Goal: Task Accomplishment & Management: Complete application form

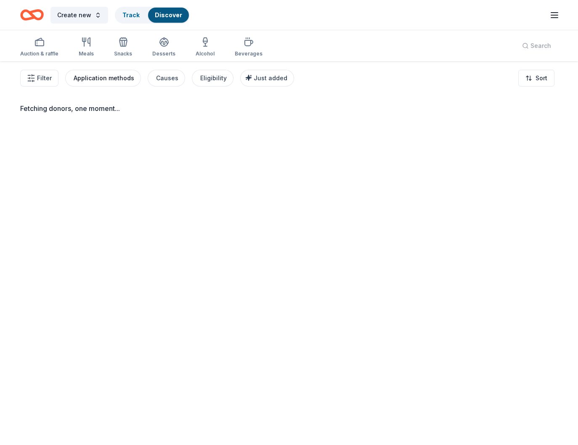
click at [105, 78] on div "Application methods" at bounding box center [104, 78] width 61 height 10
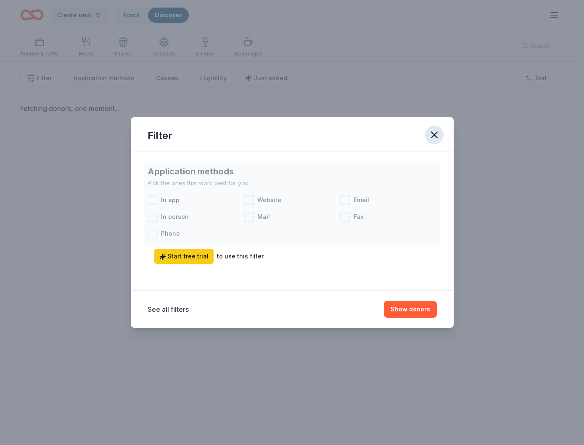
click at [437, 135] on icon "button" at bounding box center [434, 135] width 12 height 12
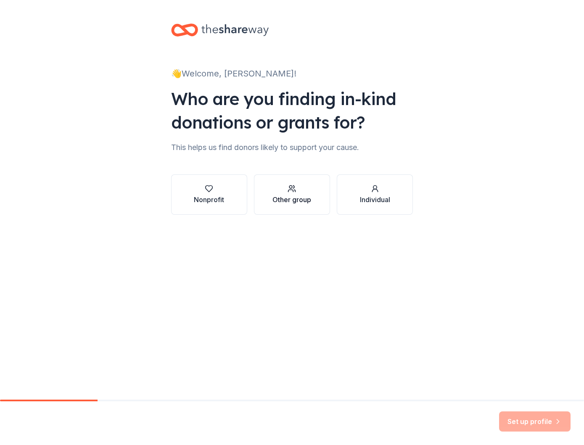
click at [294, 200] on div "Other group" at bounding box center [291, 200] width 39 height 10
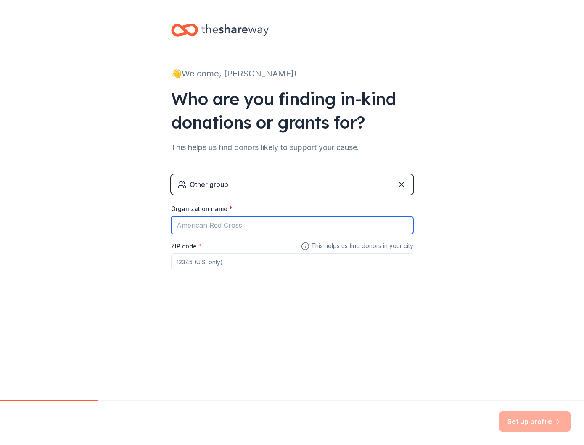
click at [269, 223] on input "Organization name *" at bounding box center [292, 226] width 242 height 18
type input "California Pacific Medical Center"
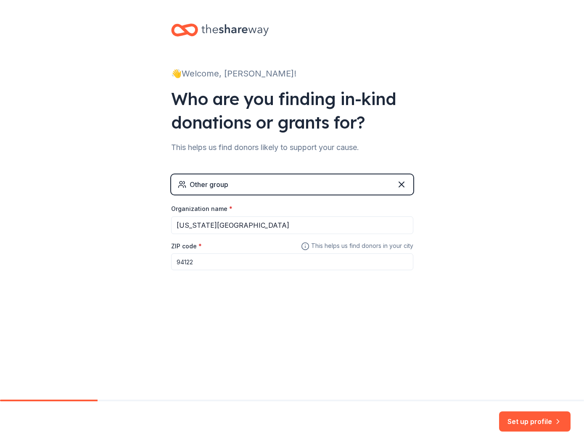
drag, startPoint x: 329, startPoint y: 262, endPoint x: 212, endPoint y: 252, distance: 118.2
click at [212, 252] on div "ZIP code * 94122" at bounding box center [292, 256] width 242 height 30
type input "94109"
click at [481, 380] on div "👋 Welcome, Erica! Who are you finding in-kind donations or grants for? This hel…" at bounding box center [292, 200] width 584 height 400
click at [546, 414] on button "Set up profile" at bounding box center [534, 422] width 71 height 20
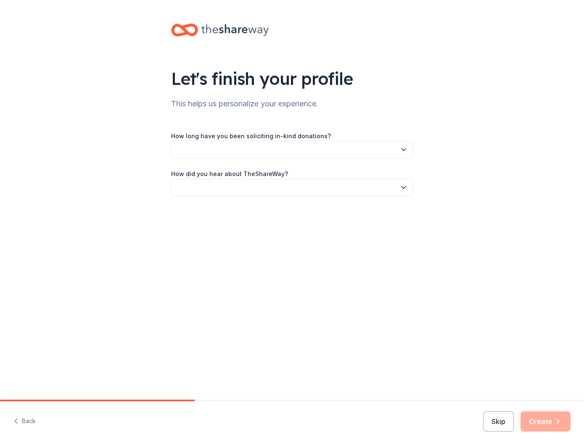
click at [253, 151] on button "button" at bounding box center [292, 150] width 242 height 18
click at [276, 174] on div "This is my first time!" at bounding box center [292, 172] width 238 height 17
click at [274, 196] on button "button" at bounding box center [292, 188] width 242 height 18
click at [271, 230] on div "Online search" at bounding box center [292, 227] width 238 height 17
click at [541, 418] on button "Create" at bounding box center [546, 422] width 50 height 20
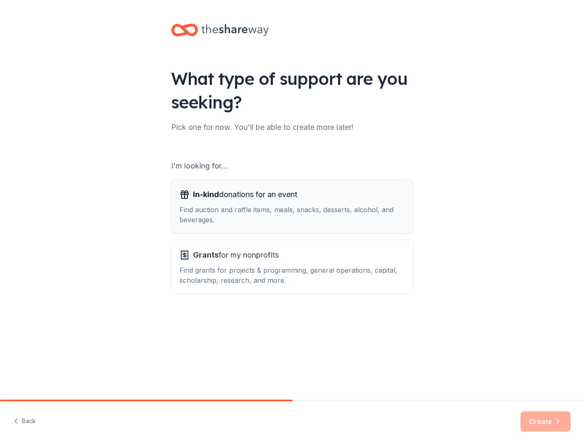
click at [317, 215] on div "Find auction and raffle items, meals, snacks, desserts, alcohol, and beverages." at bounding box center [292, 215] width 225 height 20
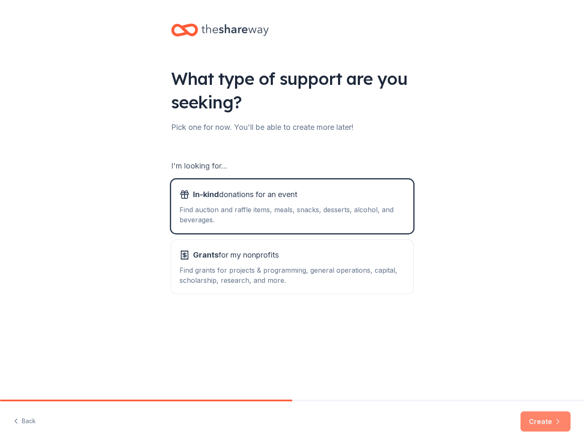
click at [541, 423] on button "Create" at bounding box center [546, 422] width 50 height 20
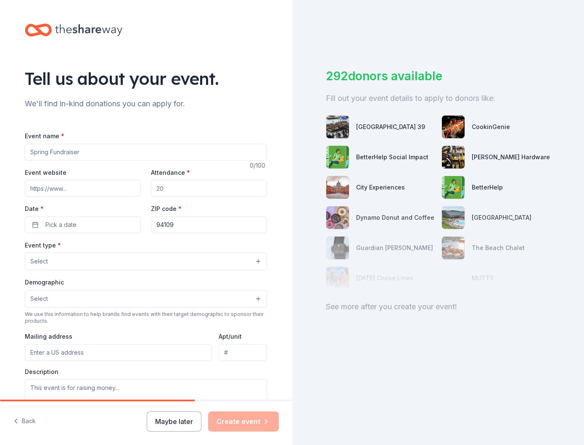
click at [175, 150] on input "Event name *" at bounding box center [146, 152] width 242 height 17
type input "Community Health Fair"
type input "sutterhealth.org"
click at [167, 195] on input "Attendance *" at bounding box center [209, 188] width 116 height 17
type input "150"
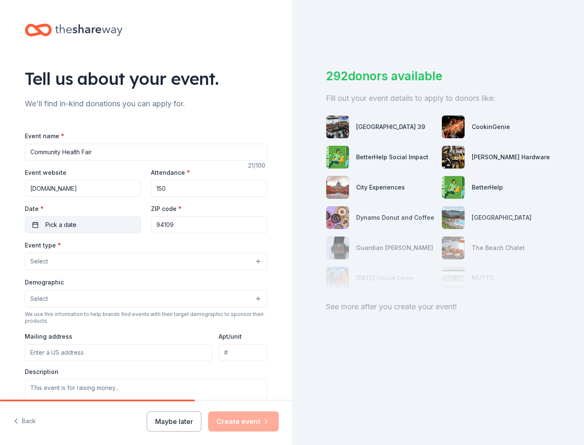
click at [85, 226] on button "Pick a date" at bounding box center [83, 225] width 116 height 17
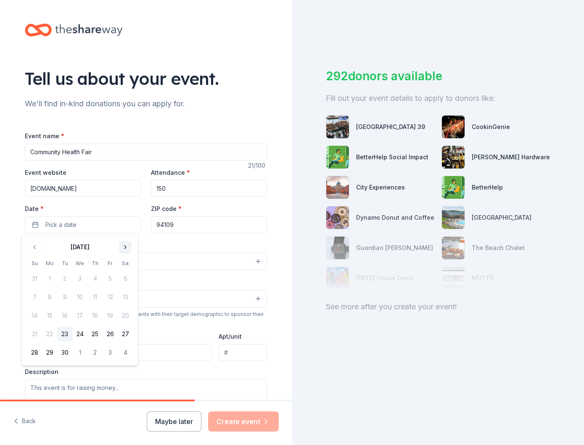
click at [130, 248] on button "Go to next month" at bounding box center [125, 247] width 12 height 12
click at [90, 296] on button "8" at bounding box center [94, 297] width 15 height 15
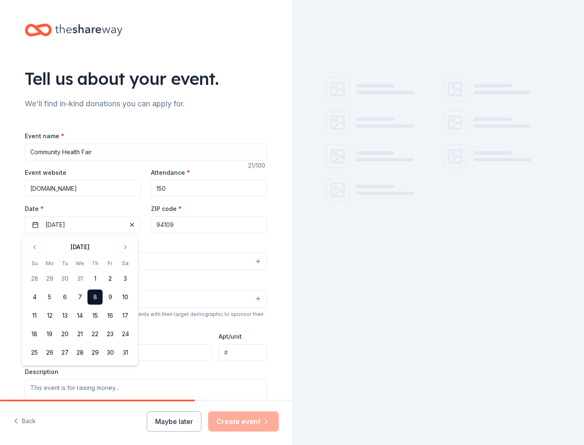
click at [202, 249] on div "Event type * Select" at bounding box center [146, 255] width 242 height 31
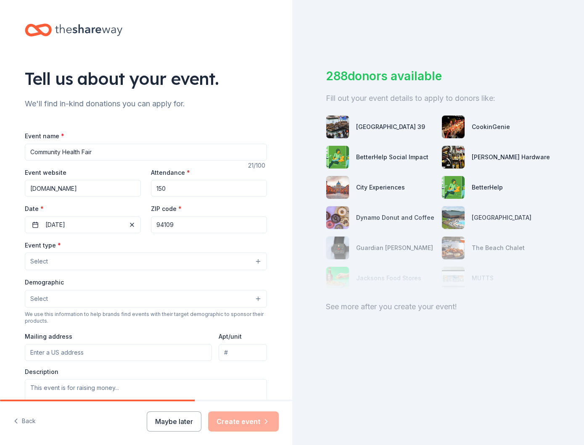
scroll to position [84, 0]
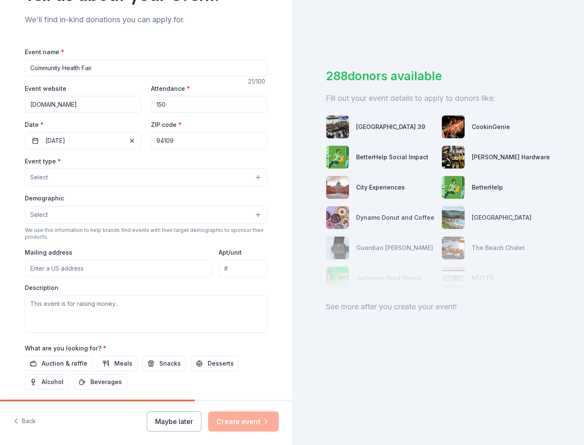
click at [113, 176] on button "Select" at bounding box center [146, 178] width 242 height 18
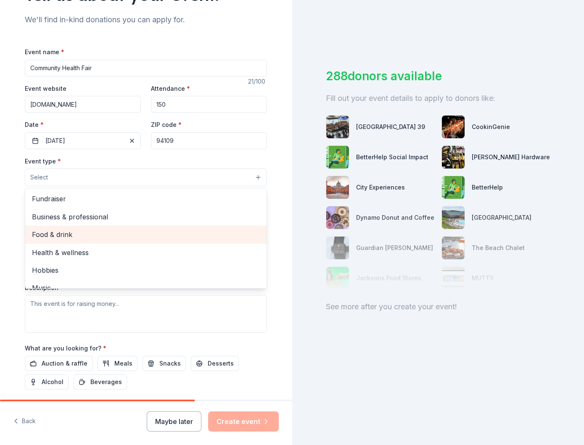
drag, startPoint x: 113, startPoint y: 205, endPoint x: 115, endPoint y: 236, distance: 31.2
click at [115, 236] on div "Fundraiser Business & professional Food & drink Health & wellness Hobbies Music…" at bounding box center [146, 238] width 242 height 101
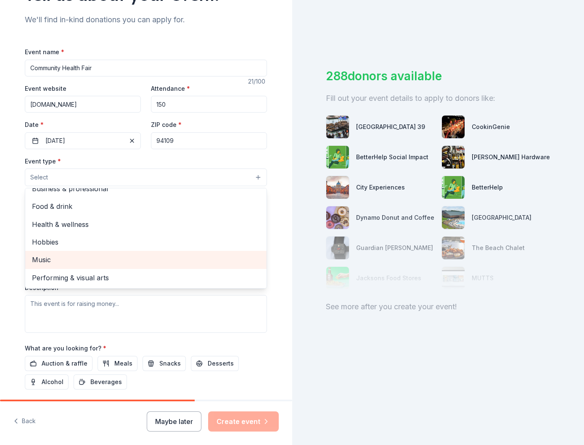
scroll to position [0, 0]
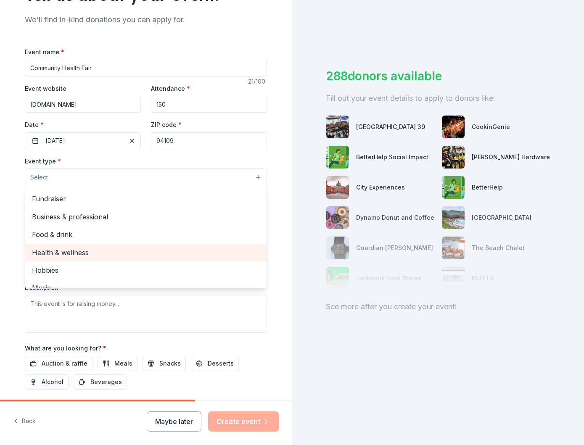
click at [112, 249] on span "Health & wellness" at bounding box center [146, 252] width 228 height 11
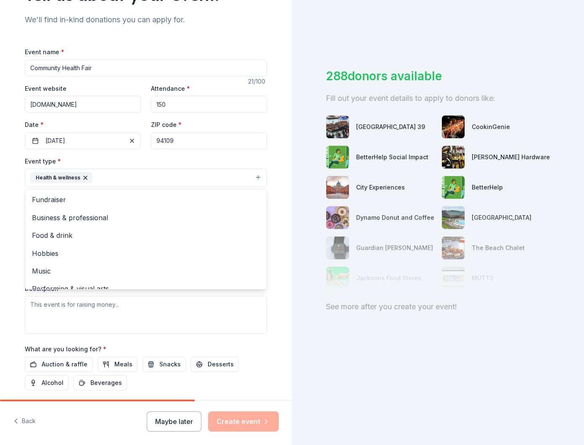
click at [274, 168] on div "Tell us about your event. We'll find in-kind donations you can apply for. Event…" at bounding box center [145, 196] width 269 height 561
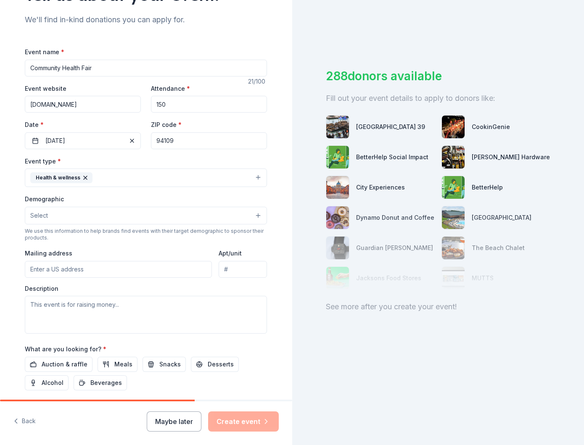
click at [176, 214] on button "Select" at bounding box center [146, 216] width 242 height 18
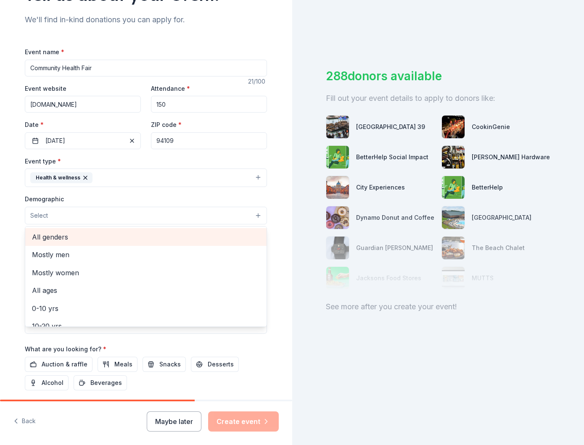
click at [168, 239] on span "All genders" at bounding box center [146, 237] width 228 height 11
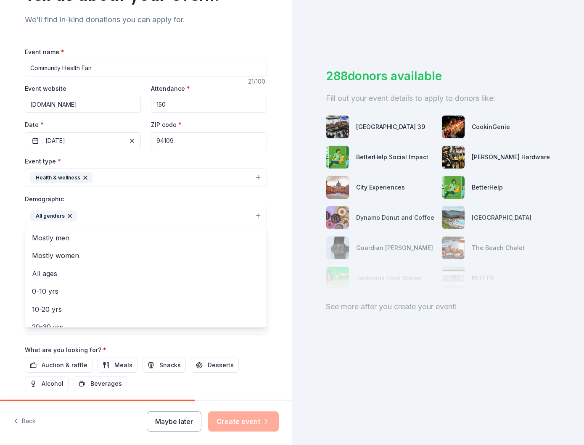
click at [327, 245] on div "Tell us about your event. We'll find in-kind donations you can apply for. Event…" at bounding box center [292, 222] width 584 height 445
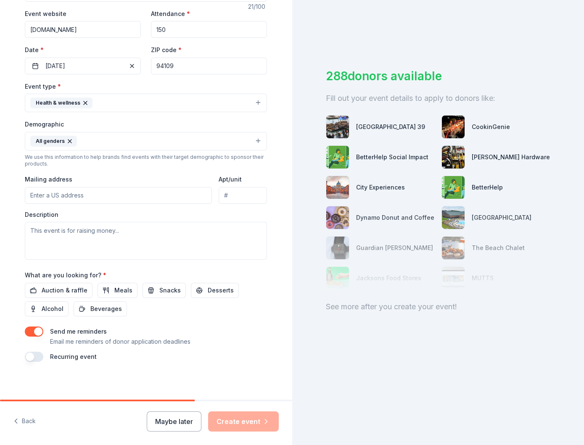
scroll to position [161, 0]
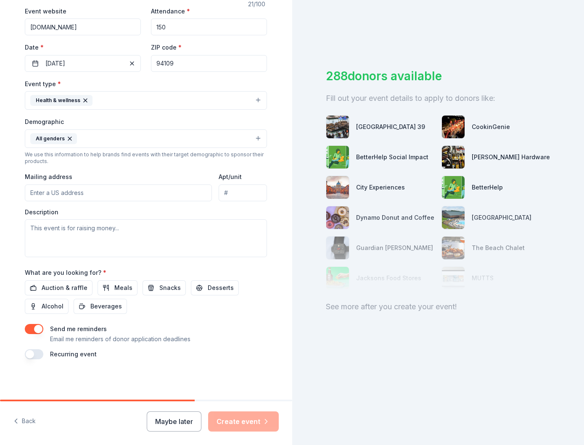
click at [124, 185] on input "Mailing address" at bounding box center [118, 193] width 187 height 17
type input "1101 Van Ness Ave, STE 315"
click at [238, 185] on input "Apt/unit" at bounding box center [243, 193] width 48 height 17
click at [97, 239] on textarea at bounding box center [146, 238] width 242 height 38
paste textarea "x7-C5BZ55,9j"
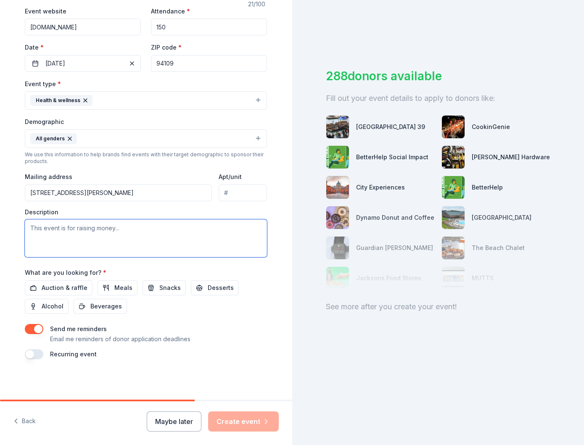
type textarea "x7-C5BZ55,9j"
click at [50, 240] on textarea at bounding box center [146, 238] width 242 height 38
paste textarea "Hello! I hope this email finds you well. My name is Erica, and I am currently p…"
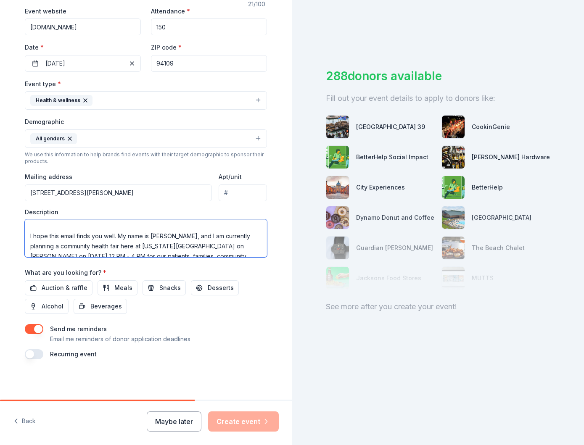
scroll to position [0, 0]
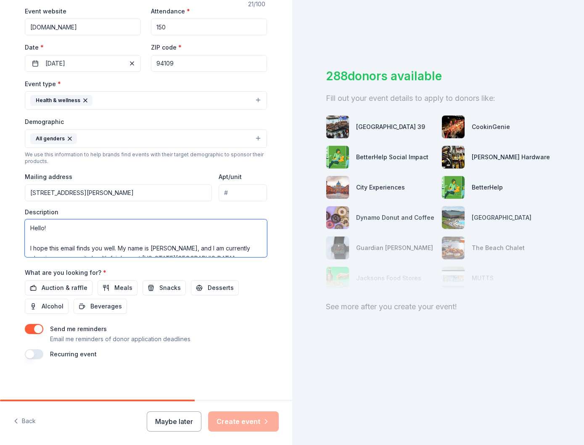
drag, startPoint x: 115, startPoint y: 234, endPoint x: 76, endPoint y: 241, distance: 39.3
click at [76, 241] on textarea "Hello! I hope this email finds you well. My name is Erica, and I am currently p…" at bounding box center [146, 238] width 242 height 38
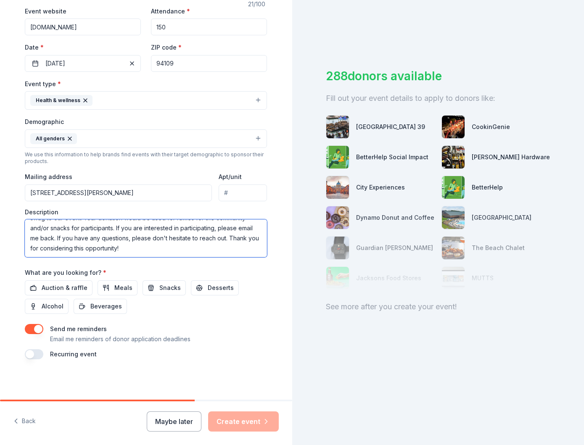
scroll to position [71, 0]
type textarea "Hello! My name is Erica, and I am currently planning a community health fair he…"
click at [65, 284] on span "Auction & raffle" at bounding box center [65, 288] width 46 height 10
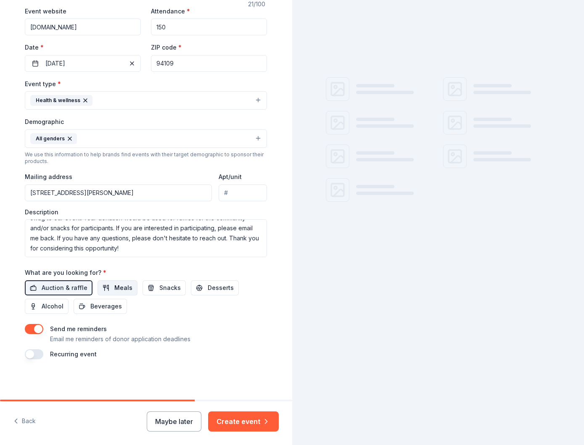
click at [114, 287] on span "Meals" at bounding box center [123, 288] width 18 height 10
click at [147, 290] on button "Snacks" at bounding box center [164, 287] width 43 height 15
click at [119, 287] on span "Meals" at bounding box center [123, 288] width 18 height 10
click at [209, 289] on span "Desserts" at bounding box center [221, 288] width 26 height 10
click at [92, 307] on span "Beverages" at bounding box center [106, 306] width 32 height 10
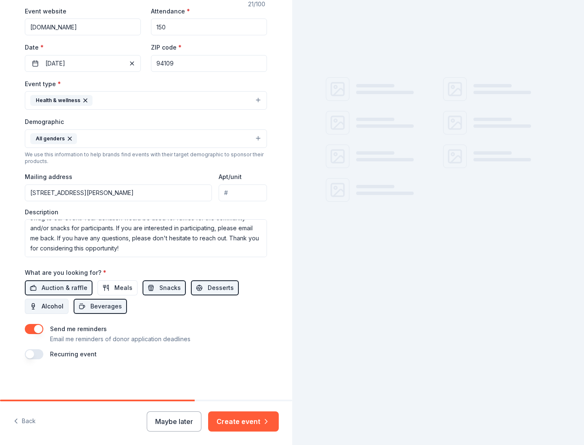
click at [43, 310] on span "Alcohol" at bounding box center [53, 306] width 22 height 10
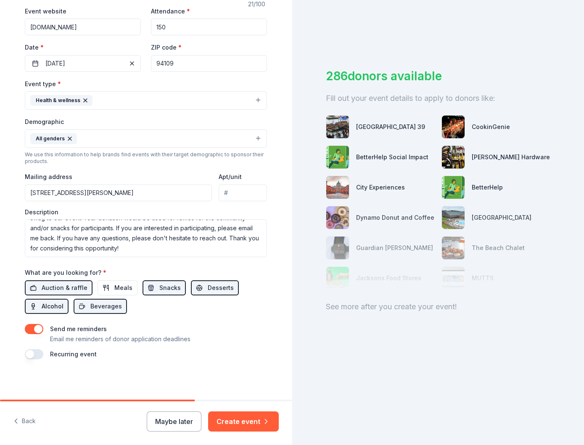
click at [48, 309] on span "Alcohol" at bounding box center [53, 306] width 22 height 10
click at [240, 419] on button "Create event" at bounding box center [243, 422] width 71 height 20
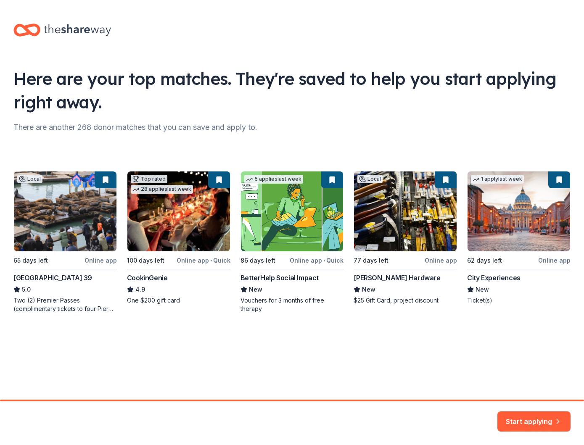
click at [68, 315] on div "Here are your top matches. They're saved to help you start applying right away.…" at bounding box center [292, 177] width 584 height 354
click at [66, 291] on div "Local 65 days left Online app San Francisco Pier 39 5.0 Two (2) Premier Passes …" at bounding box center [291, 242] width 557 height 142
click at [70, 238] on div "Local 65 days left Online app San Francisco Pier 39 5.0 Two (2) Premier Passes …" at bounding box center [291, 242] width 557 height 142
click at [50, 281] on div "Local 65 days left Online app San Francisco Pier 39 5.0 Two (2) Premier Passes …" at bounding box center [291, 242] width 557 height 142
click at [521, 414] on button "Start applying" at bounding box center [533, 417] width 73 height 20
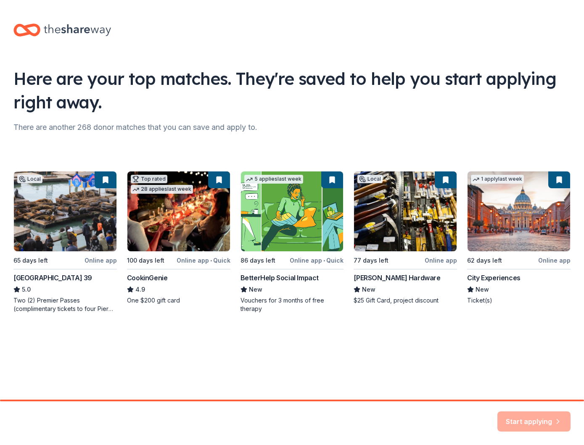
click at [518, 418] on div "Start applying" at bounding box center [533, 422] width 73 height 20
click at [98, 204] on div "Local 65 days left Online app San Francisco Pier 39 5.0 Two (2) Premier Passes …" at bounding box center [291, 242] width 557 height 142
click at [56, 240] on div "Local 65 days left Online app San Francisco Pier 39 5.0 Two (2) Premier Passes …" at bounding box center [291, 242] width 557 height 142
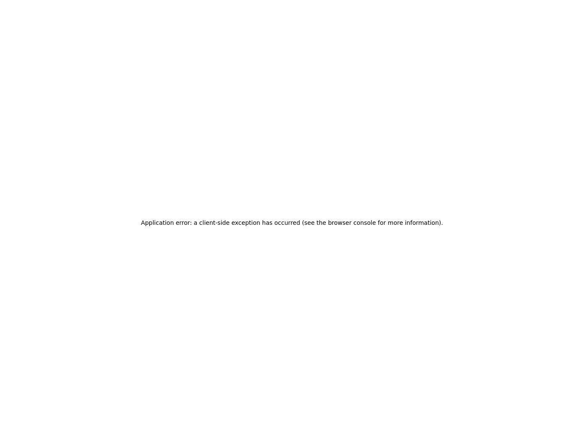
drag, startPoint x: 326, startPoint y: 121, endPoint x: 243, endPoint y: 70, distance: 97.2
click at [416, 82] on div "Application error: a client-side exception has occurred (see the browser consol…" at bounding box center [292, 222] width 584 height 445
drag, startPoint x: 181, startPoint y: 0, endPoint x: 323, endPoint y: 55, distance: 151.7
click at [348, 61] on div "Application error: a client-side exception has occurred (see the browser consol…" at bounding box center [292, 222] width 584 height 445
drag, startPoint x: 8, startPoint y: 0, endPoint x: 428, endPoint y: 50, distance: 422.7
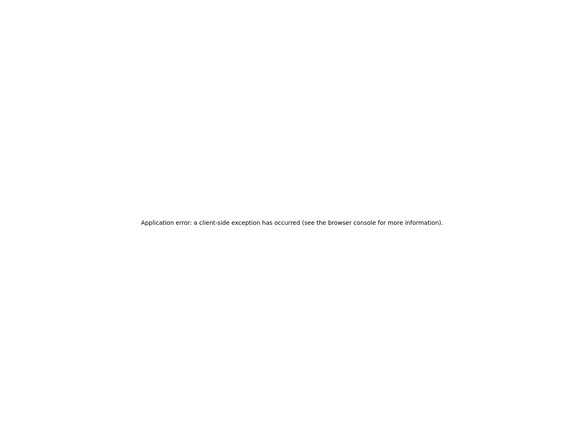
click at [410, 81] on div "Application error: a client-side exception has occurred (see the browser consol…" at bounding box center [292, 222] width 584 height 445
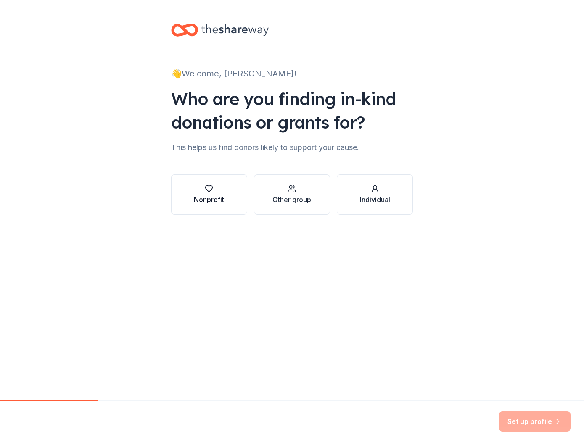
click at [227, 196] on button "Nonprofit" at bounding box center [209, 195] width 76 height 40
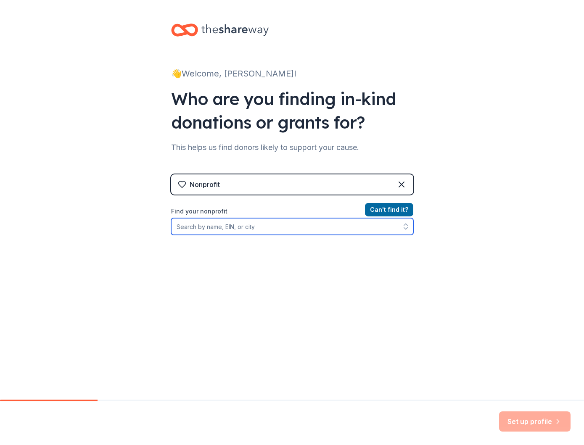
click at [254, 229] on input "Find your nonprofit" at bounding box center [292, 226] width 242 height 17
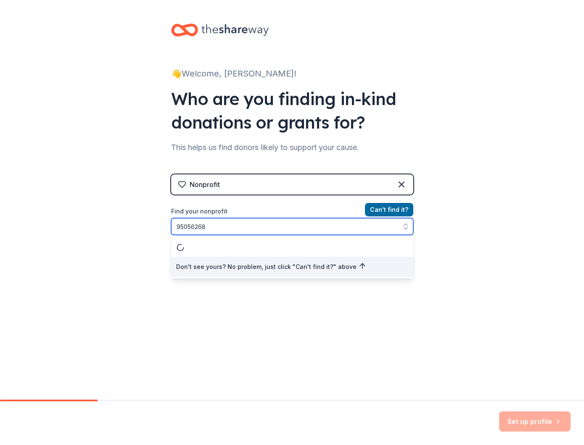
type input "950562680"
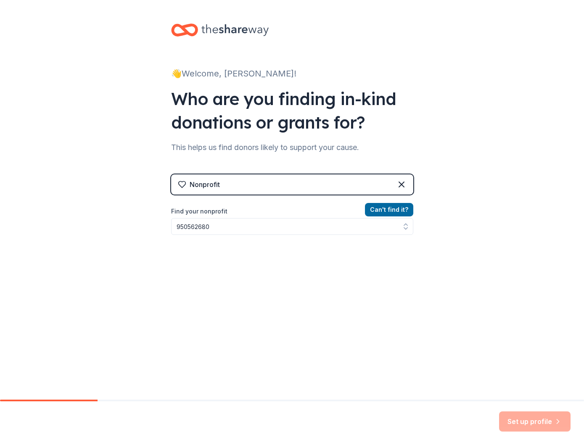
click at [548, 365] on div "👋 Welcome, Erica! Who are you finding in-kind donations or grants for? This hel…" at bounding box center [292, 200] width 584 height 400
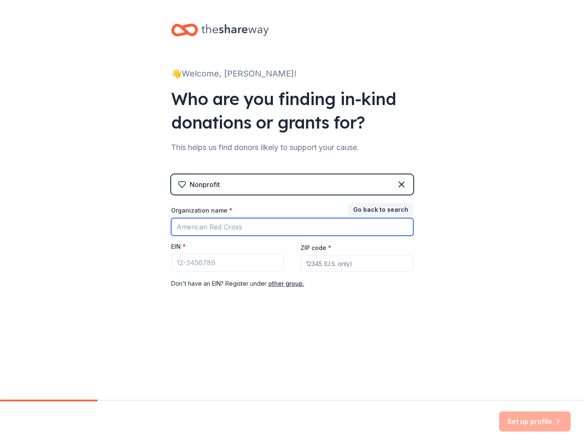
click at [247, 227] on input "Organization name *" at bounding box center [292, 227] width 242 height 18
type input "[US_STATE][GEOGRAPHIC_DATA]"
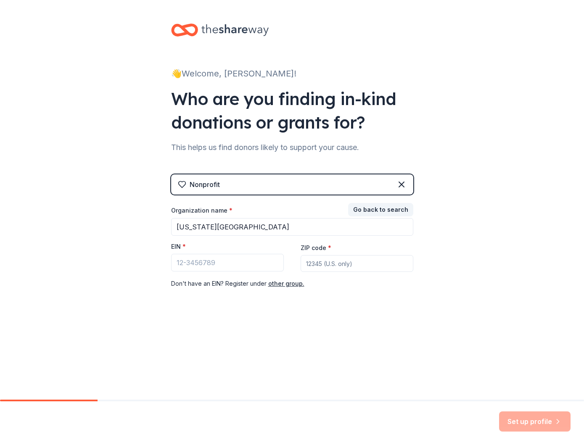
type input "94122"
click at [241, 268] on input "EIN *" at bounding box center [227, 263] width 113 height 18
click at [550, 421] on div "Set up profile" at bounding box center [534, 422] width 71 height 20
click at [242, 39] on div at bounding box center [220, 30] width 98 height 20
click at [231, 28] on icon at bounding box center [234, 29] width 67 height 17
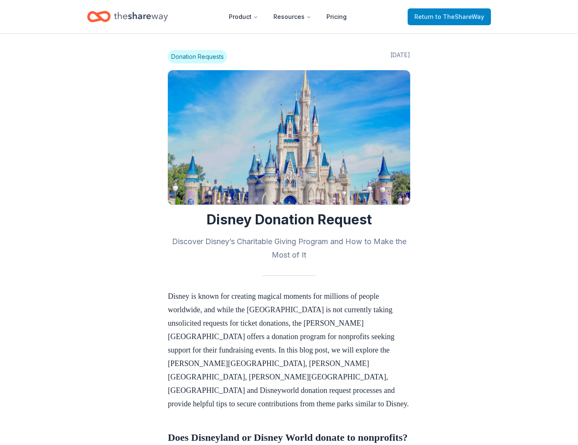
click at [439, 16] on span "to TheShareWay" at bounding box center [459, 16] width 49 height 7
click at [436, 18] on span "Return to TheShareWay" at bounding box center [449, 17] width 70 height 10
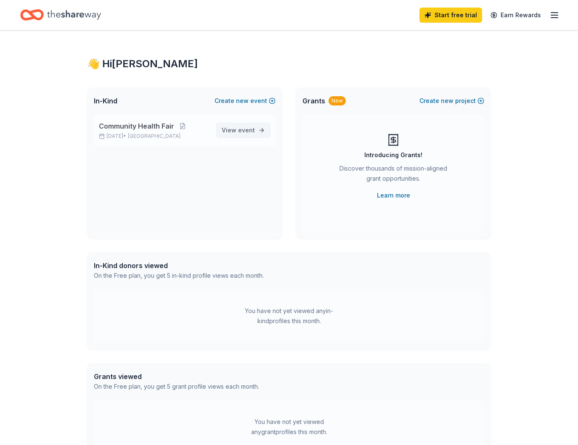
click at [236, 136] on link "View event" at bounding box center [243, 130] width 54 height 15
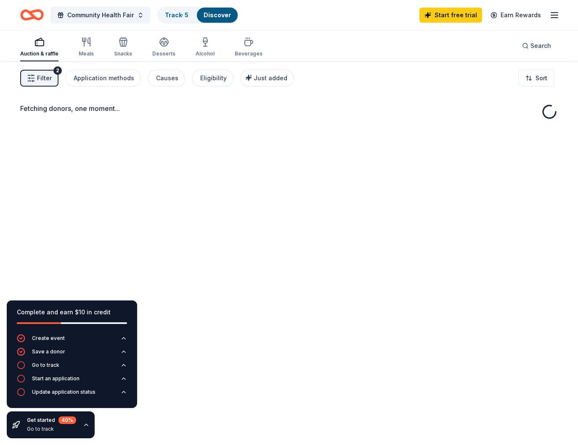
click at [10, 264] on div "Fetching donors, one moment..." at bounding box center [289, 283] width 578 height 445
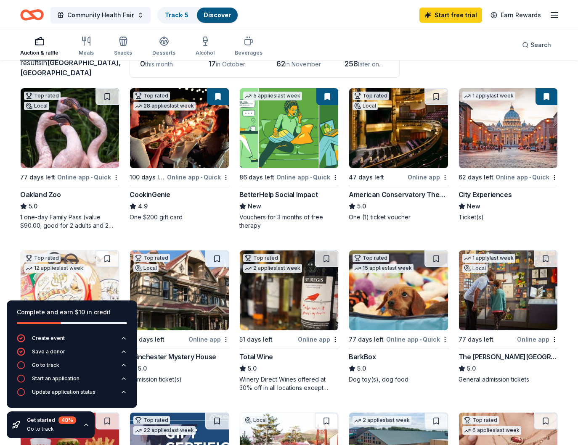
scroll to position [84, 0]
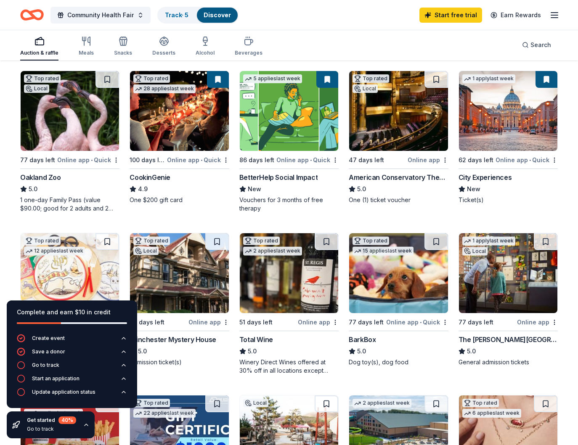
click at [278, 114] on img at bounding box center [289, 111] width 98 height 80
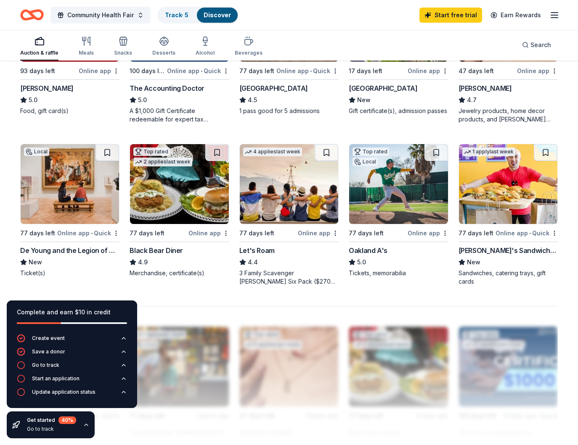
scroll to position [547, 0]
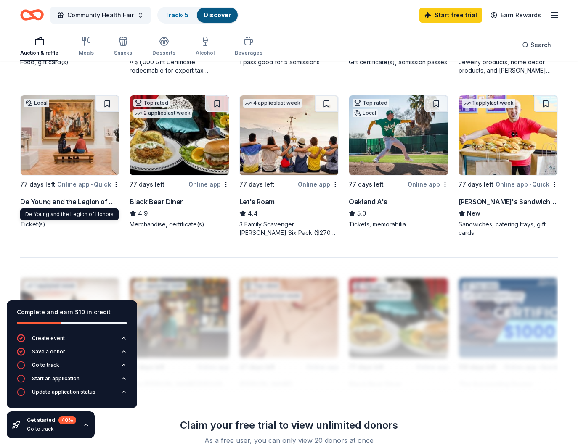
click at [50, 201] on div "De Young and the Legion of Honors" at bounding box center [69, 202] width 99 height 10
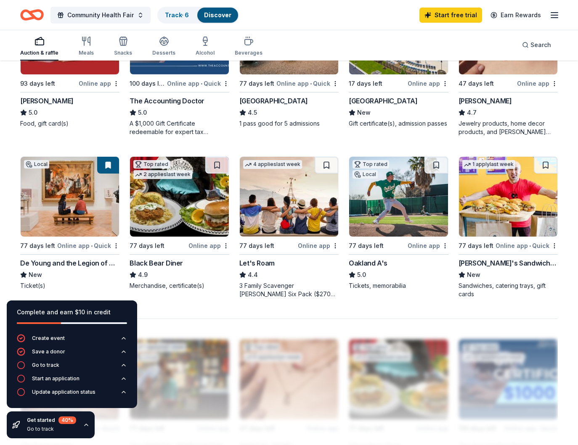
scroll to position [486, 0]
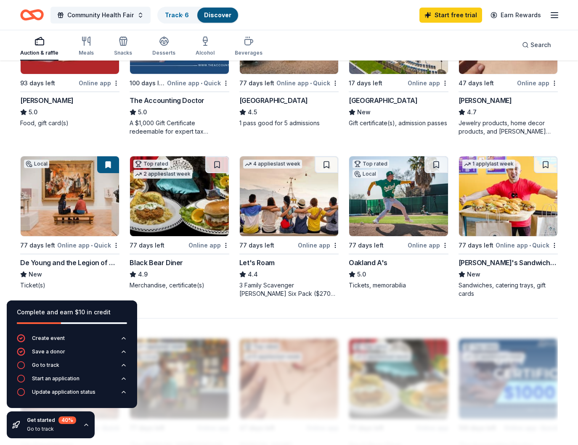
click at [496, 259] on div "Ike's Sandwiches" at bounding box center [507, 263] width 99 height 10
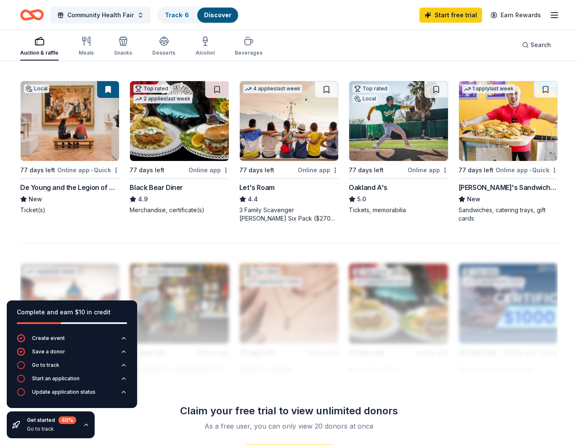
scroll to position [570, 0]
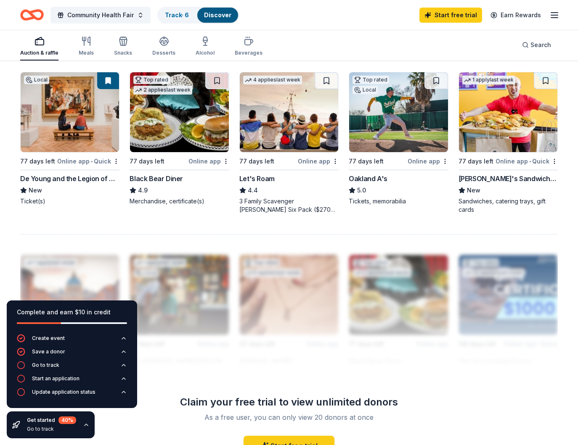
click at [389, 158] on div "77 days left" at bounding box center [377, 161] width 57 height 11
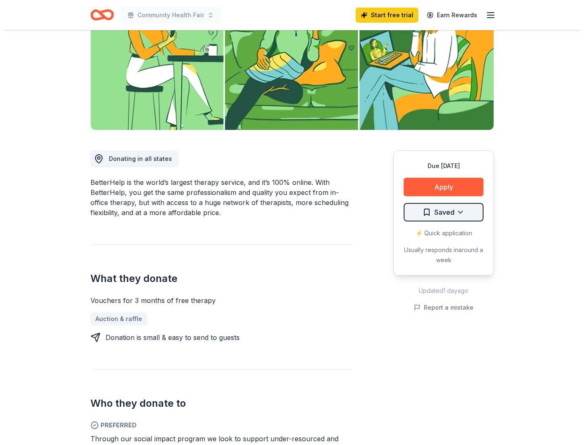
scroll to position [126, 0]
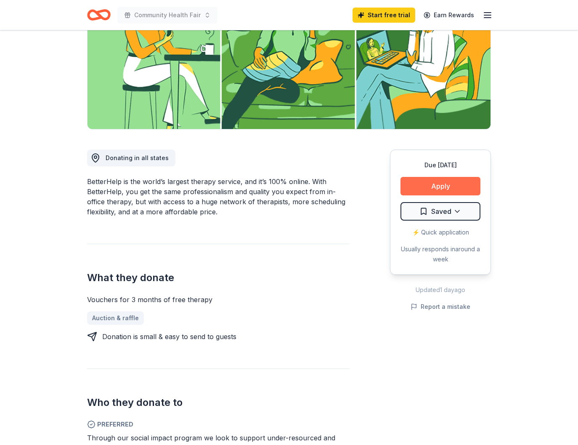
click at [457, 192] on button "Apply" at bounding box center [440, 186] width 80 height 19
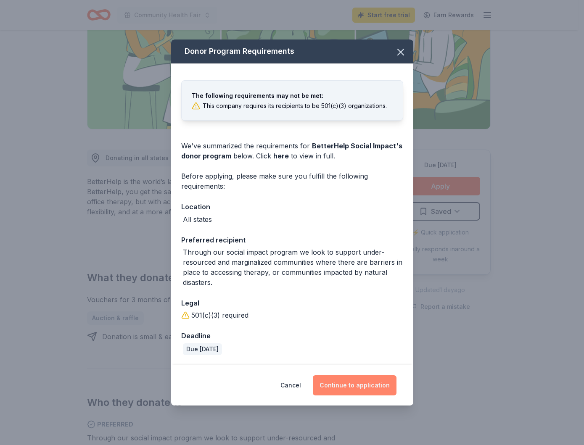
click at [361, 390] on button "Continue to application" at bounding box center [355, 386] width 84 height 20
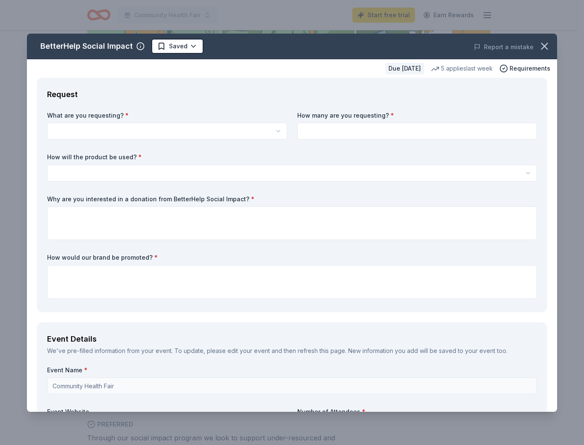
click at [191, 119] on label "What are you requesting? *" at bounding box center [167, 115] width 240 height 8
click at [196, 130] on html "Community Health Fair Start free trial Earn Rewards Due [DATE] Share BetterHelp…" at bounding box center [292, 96] width 584 height 445
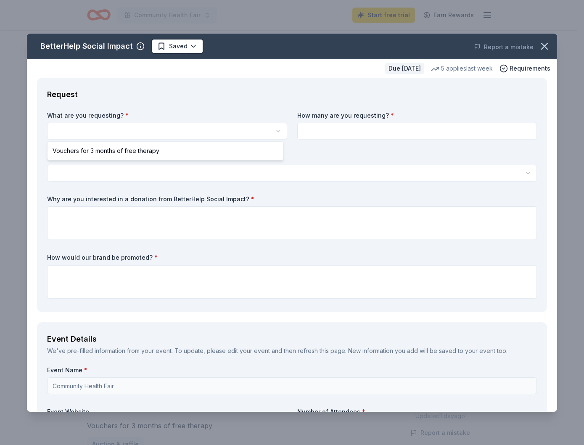
select select "Vouchers for 3 months of free therapy"
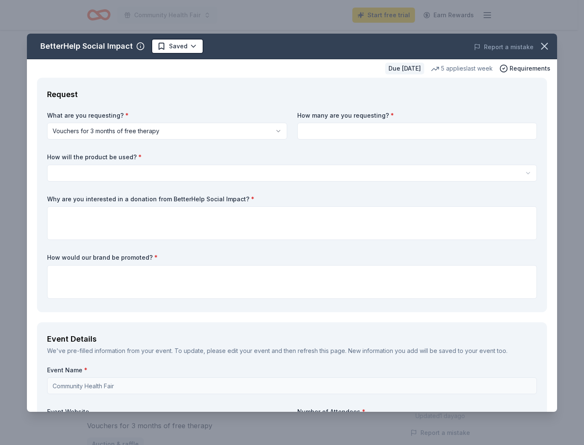
click at [365, 135] on input at bounding box center [417, 131] width 240 height 17
type input "10"
click at [361, 170] on html "Community Health Fair Start free trial Earn Rewards Due [DATE] Share BetterHelp…" at bounding box center [292, 222] width 584 height 445
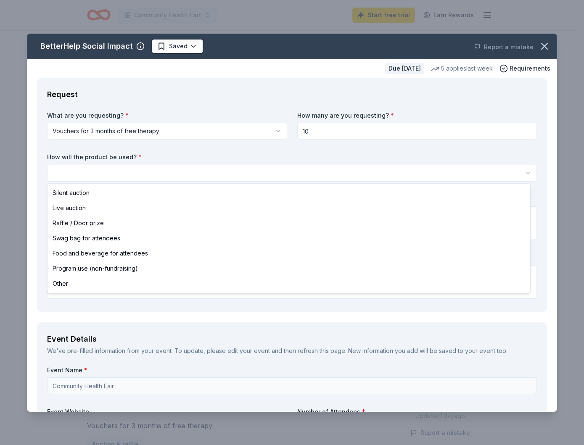
select select "raffleDoorPrize"
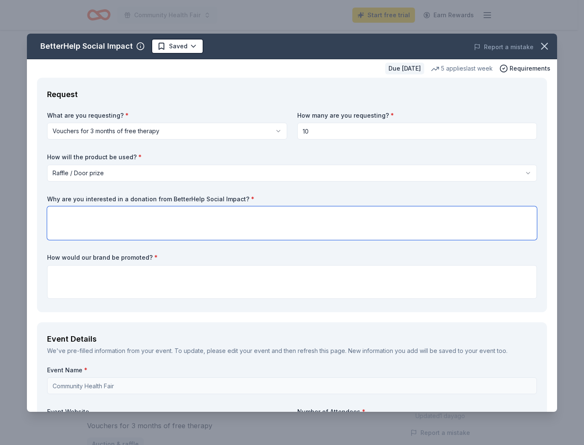
click at [249, 225] on textarea at bounding box center [292, 223] width 490 height 34
type textarea "e"
click at [59, 214] on textarea at bounding box center [292, 223] width 490 height 34
paste textarea "Hello! I hope this email finds you well. My name is [PERSON_NAME], and I am cur…"
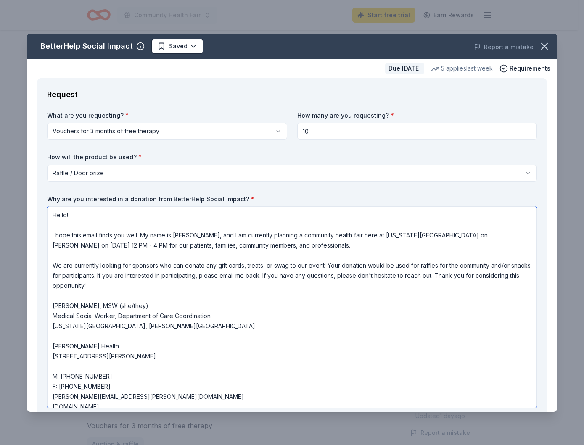
type textarea "Hello! I hope this email finds you well. My name is [PERSON_NAME], and I am cur…"
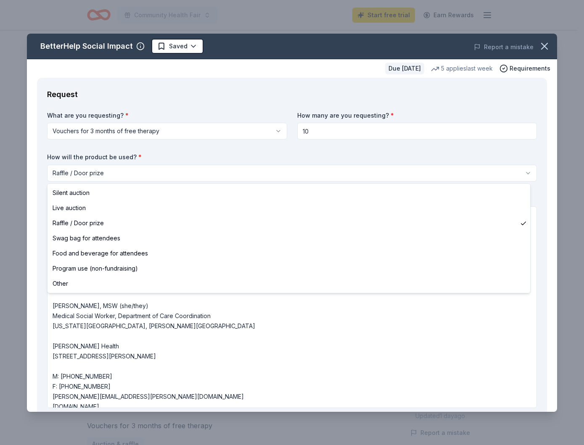
click at [215, 179] on html "Community Health Fair Start free trial Earn Rewards Due [DATE] Share BetterHelp…" at bounding box center [292, 222] width 584 height 445
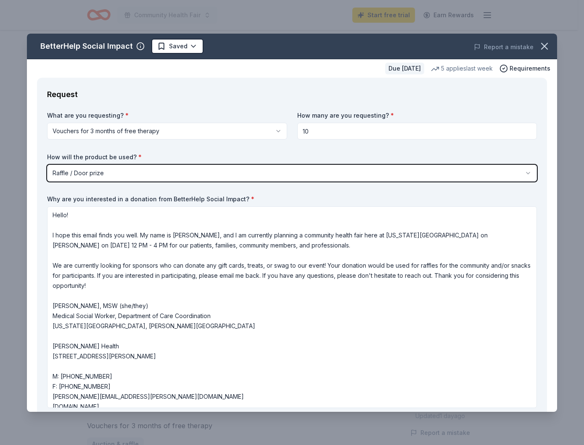
click at [245, 154] on html "Community Health Fair Start free trial Earn Rewards Due [DATE] Share BetterHelp…" at bounding box center [292, 222] width 584 height 445
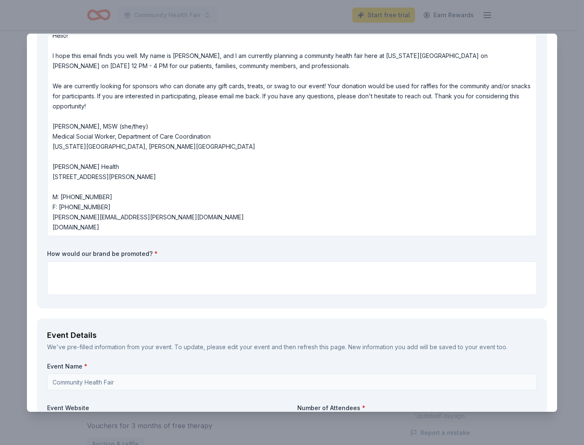
scroll to position [294, 0]
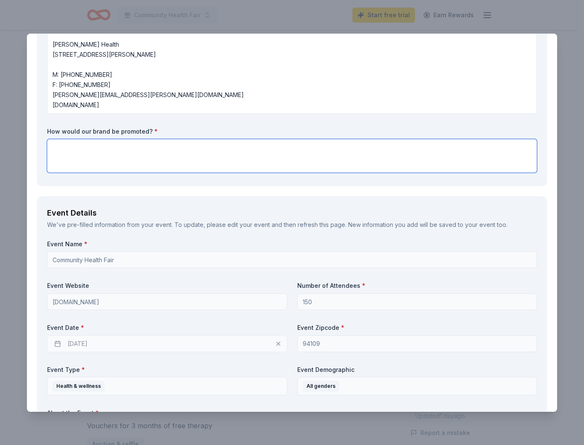
click at [156, 162] on textarea at bounding box center [292, 156] width 490 height 34
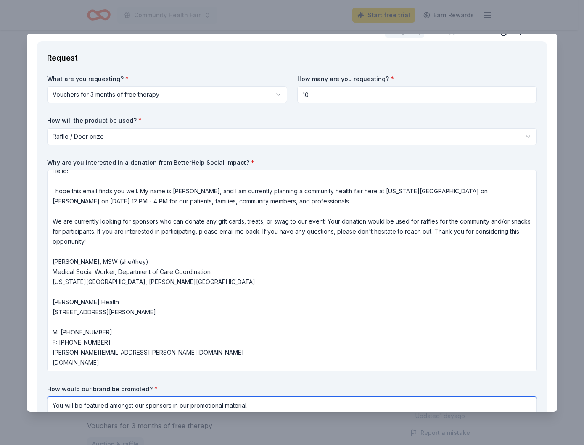
scroll to position [0, 0]
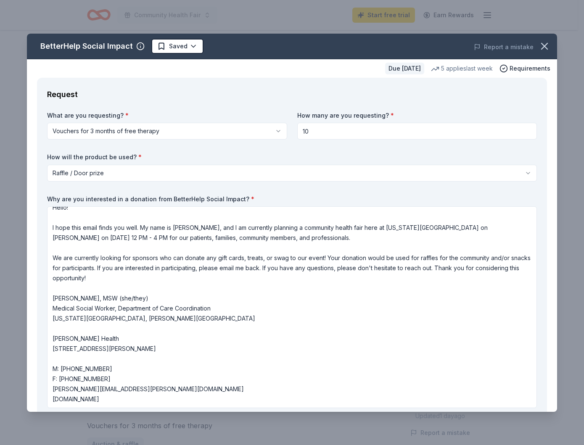
type textarea "You will be featured amongst our sponsors in our promotional material."
drag, startPoint x: 328, startPoint y: 127, endPoint x: 281, endPoint y: 130, distance: 46.3
click at [281, 130] on div "What are you requesting? * Vouchers for 3 months of free therapy Vouchers for 3…" at bounding box center [292, 290] width 490 height 359
type input "15"
click at [294, 145] on div "What are you requesting? * Vouchers for 3 months of free therapy Vouchers for 3…" at bounding box center [292, 290] width 490 height 359
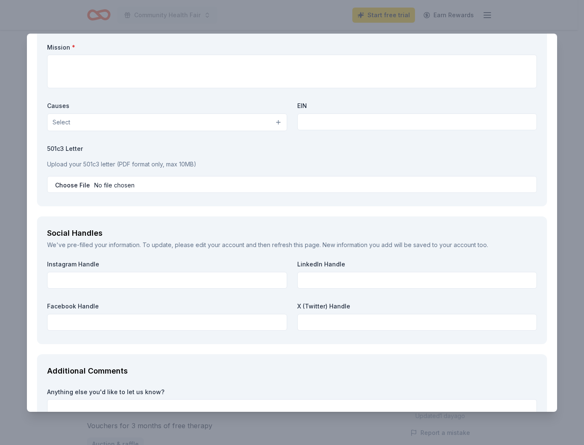
scroll to position [864, 0]
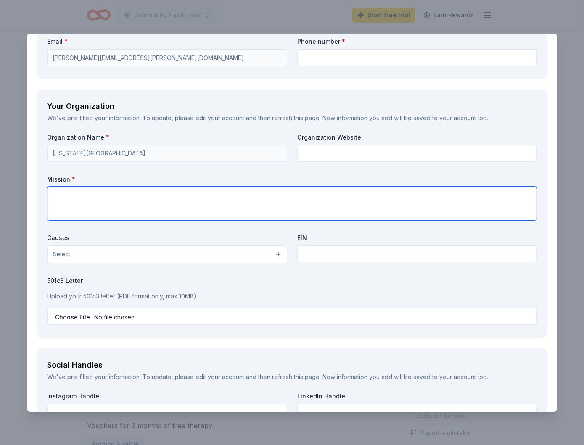
click at [227, 195] on textarea at bounding box center [292, 204] width 490 height 34
click at [178, 198] on textarea at bounding box center [292, 204] width 490 height 34
paste textarea "Caring for our patients first and our people always."
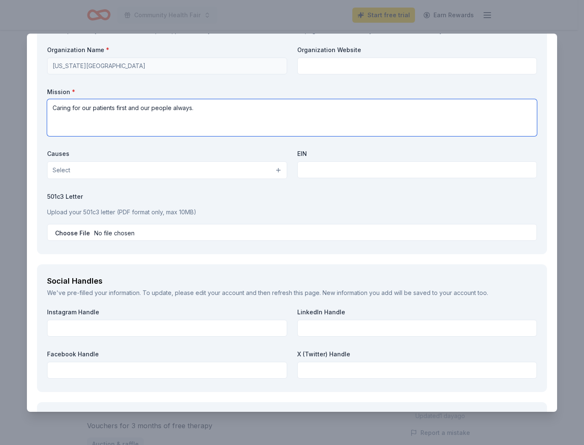
scroll to position [1078, 0]
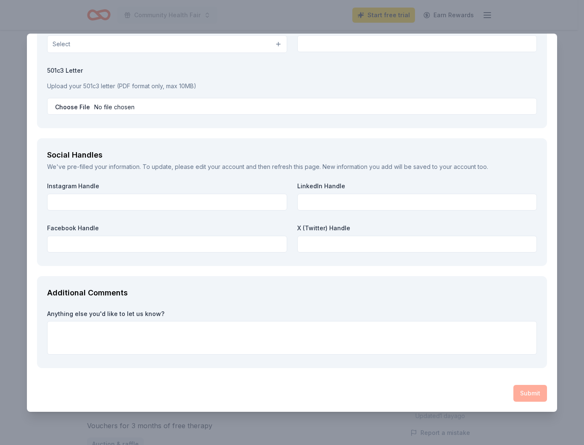
type textarea "Caring for our patients first and our people always."
click at [521, 386] on div "Submit" at bounding box center [292, 393] width 510 height 17
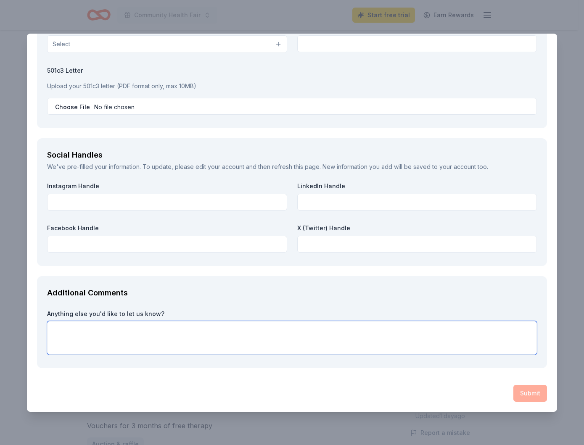
click at [230, 329] on textarea at bounding box center [292, 338] width 490 height 34
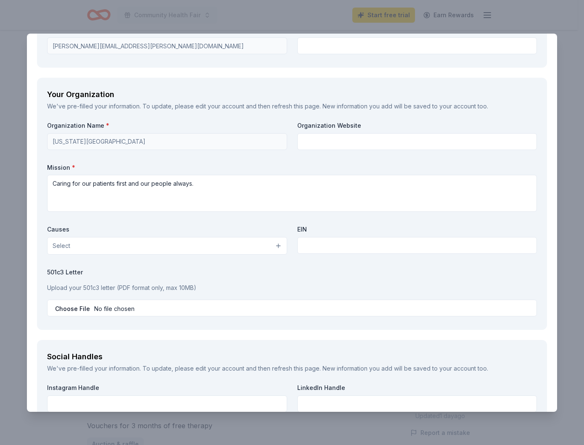
scroll to position [783, 0]
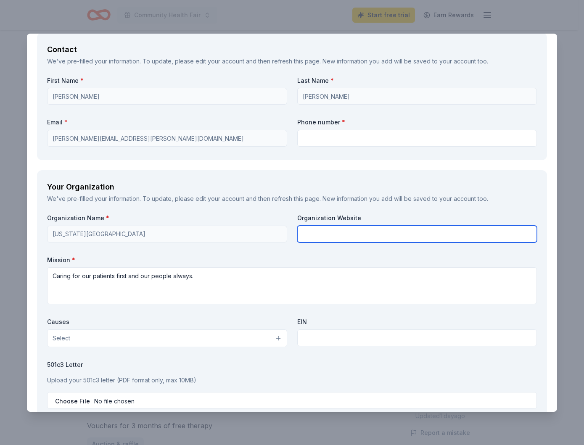
click at [326, 233] on input "text" at bounding box center [417, 234] width 240 height 17
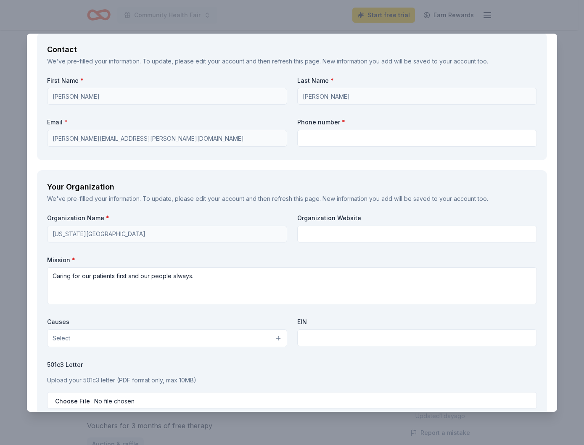
click at [232, 262] on label "Mission *" at bounding box center [292, 260] width 490 height 8
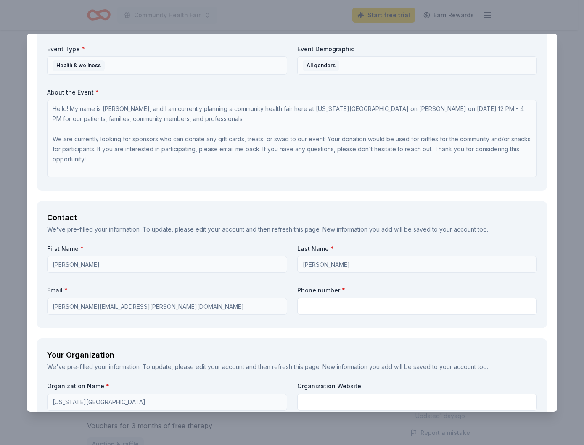
scroll to position [573, 0]
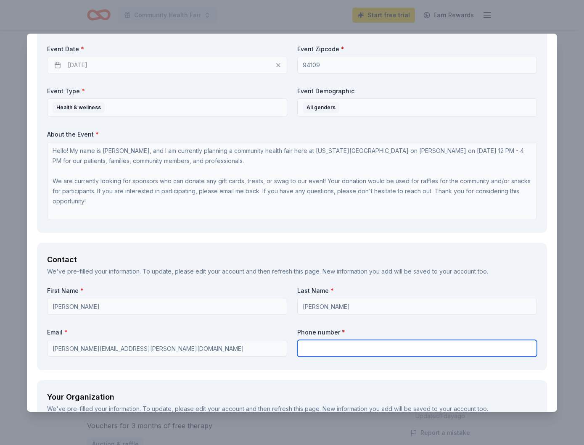
click at [341, 346] on input "text" at bounding box center [417, 348] width 240 height 17
type input "4152978474"
type input "[US_STATE][GEOGRAPHIC_DATA]"
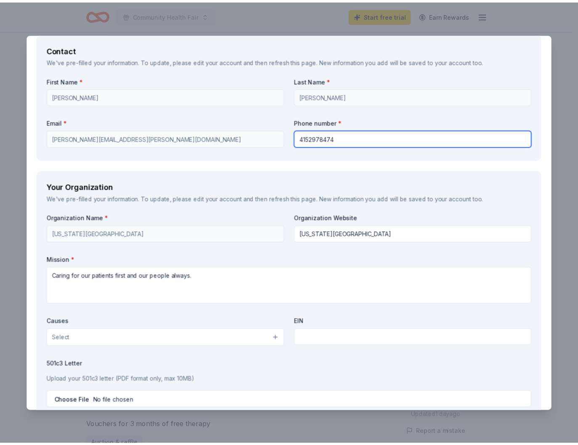
scroll to position [1078, 0]
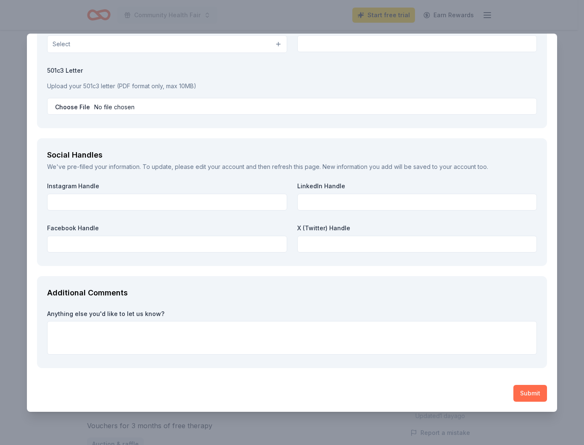
click at [513, 395] on button "Submit" at bounding box center [530, 393] width 34 height 17
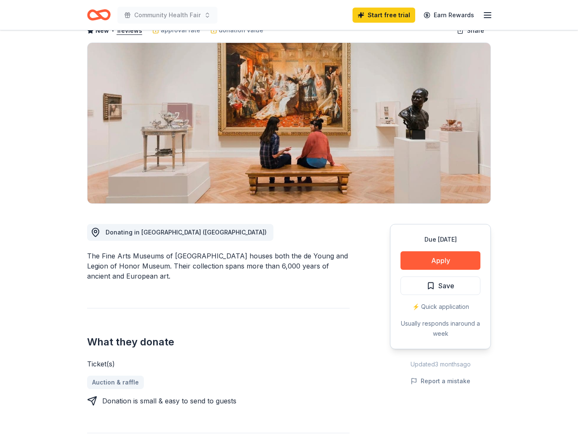
scroll to position [126, 0]
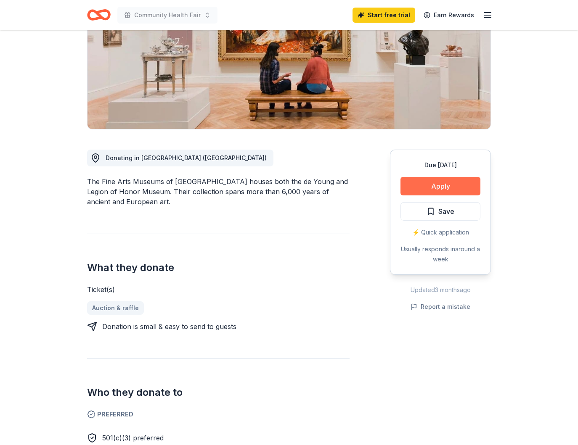
click at [449, 190] on button "Apply" at bounding box center [440, 186] width 80 height 19
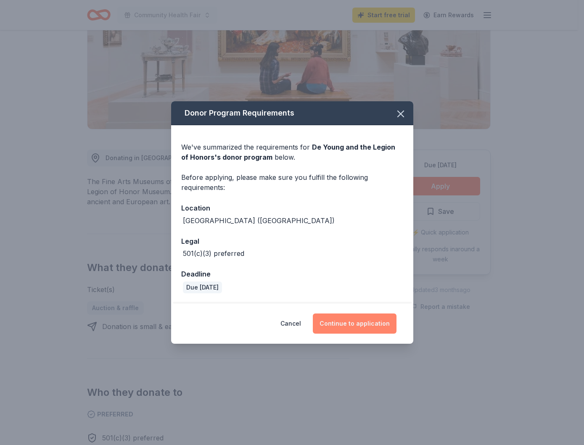
click at [355, 328] on button "Continue to application" at bounding box center [355, 324] width 84 height 20
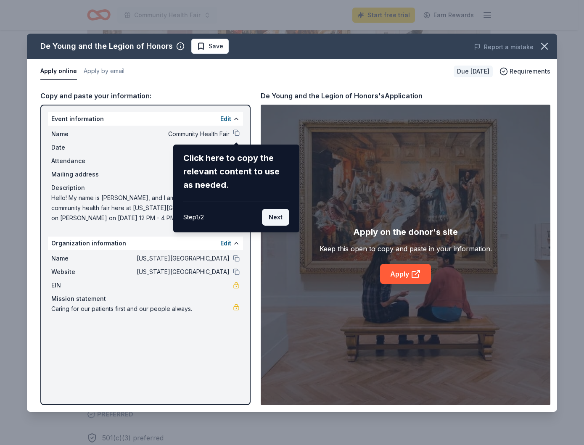
click at [278, 217] on button "Next" at bounding box center [275, 217] width 27 height 17
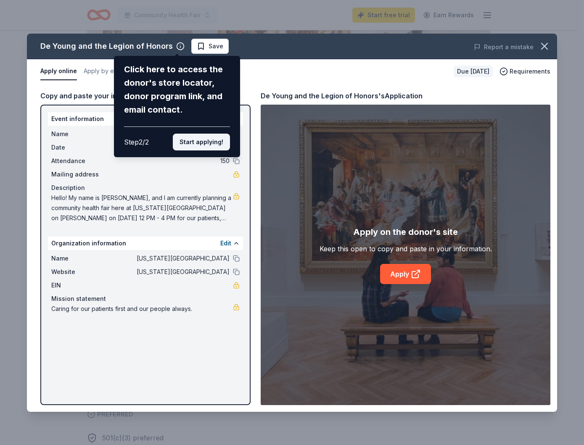
click at [200, 140] on button "Start applying!" at bounding box center [201, 142] width 57 height 17
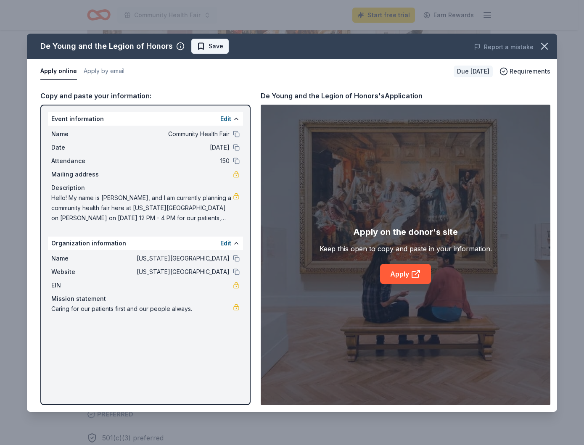
click at [204, 46] on span "Save" at bounding box center [210, 46] width 26 height 10
click at [405, 275] on link "Apply" at bounding box center [405, 274] width 51 height 20
click at [545, 48] on icon "button" at bounding box center [545, 46] width 12 height 12
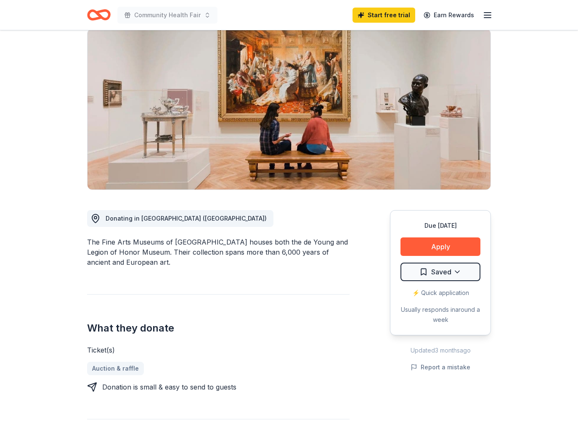
scroll to position [0, 0]
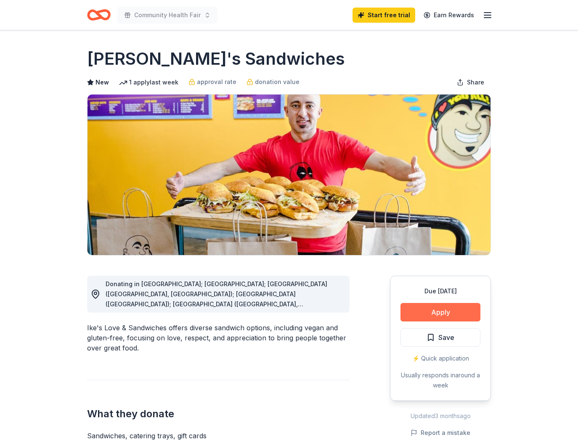
click at [458, 304] on button "Apply" at bounding box center [440, 312] width 80 height 19
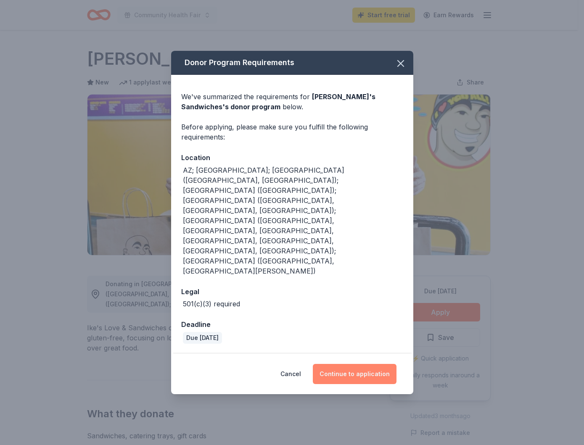
click at [376, 364] on button "Continue to application" at bounding box center [355, 374] width 84 height 20
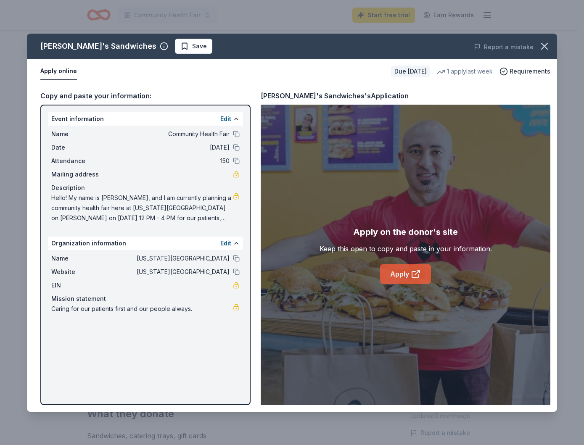
click at [412, 275] on icon at bounding box center [415, 275] width 6 height 6
click at [542, 49] on icon "button" at bounding box center [545, 46] width 6 height 6
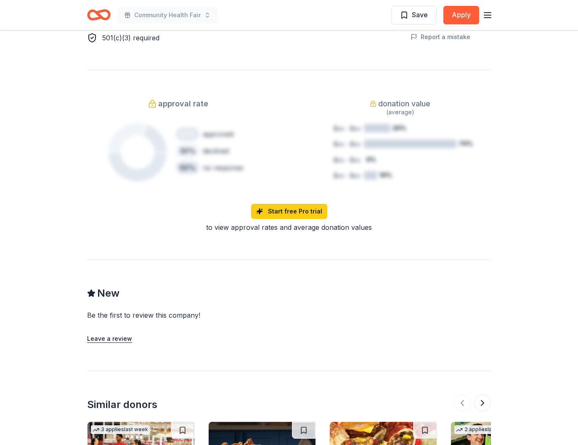
scroll to position [780, 0]
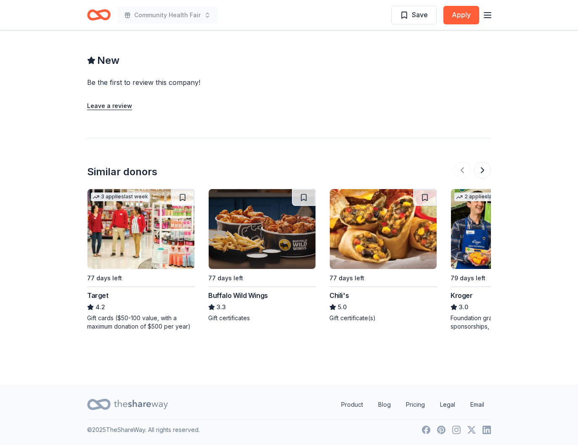
drag, startPoint x: 357, startPoint y: 288, endPoint x: 239, endPoint y: 297, distance: 118.5
click at [157, 322] on div "Gift cards ($50-100 value, with a maximum donation of $500 per year)" at bounding box center [141, 322] width 108 height 17
click at [483, 169] on button at bounding box center [482, 170] width 17 height 17
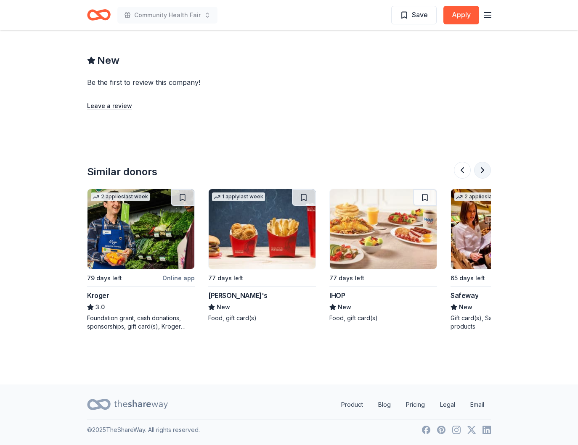
click at [483, 169] on button at bounding box center [482, 170] width 17 height 17
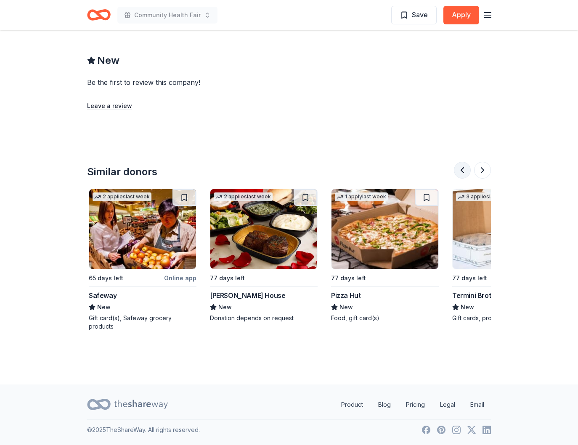
scroll to position [0, 727]
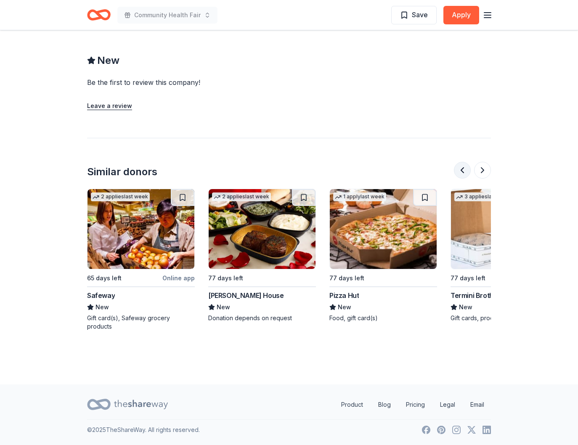
click at [466, 169] on button at bounding box center [462, 170] width 17 height 17
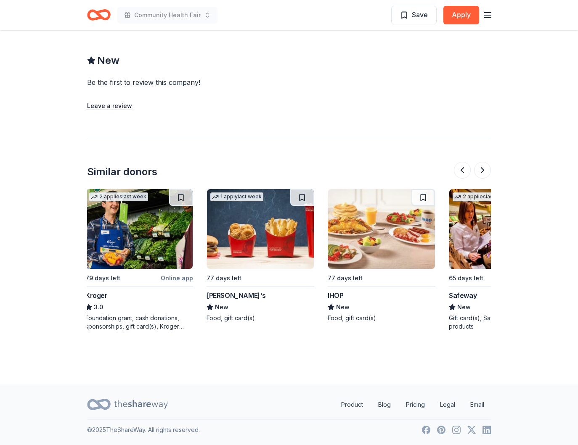
scroll to position [0, 363]
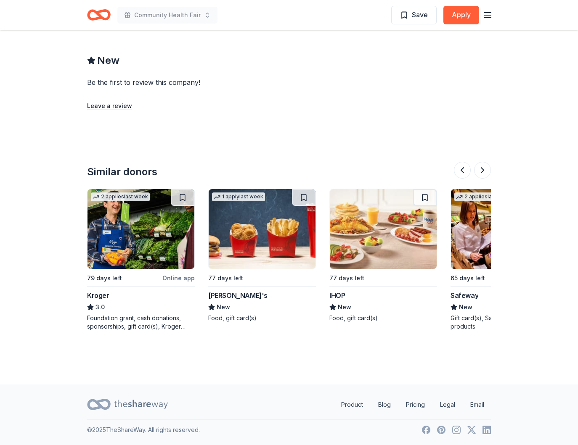
click at [469, 291] on div "Safeway" at bounding box center [464, 296] width 28 height 10
click at [483, 176] on button at bounding box center [482, 170] width 17 height 17
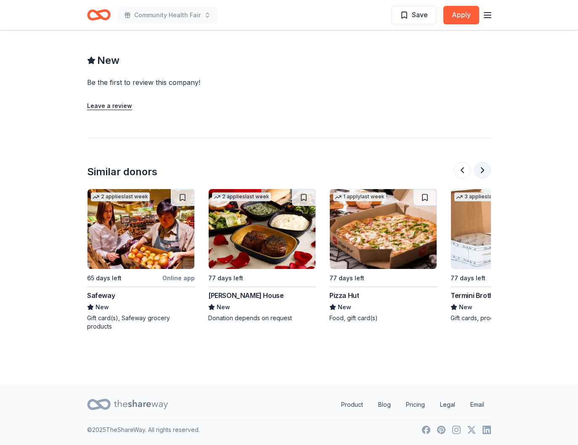
click at [483, 176] on button at bounding box center [482, 170] width 17 height 17
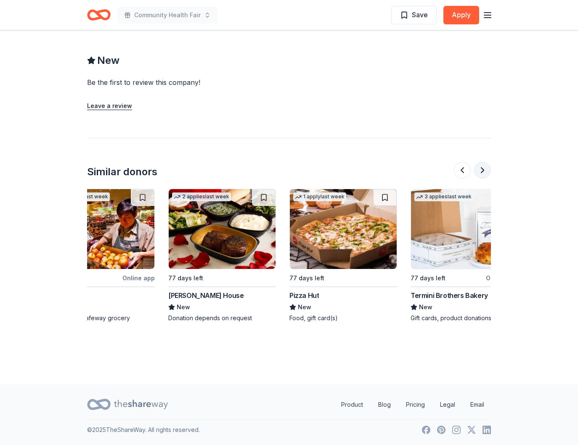
scroll to position [0, 794]
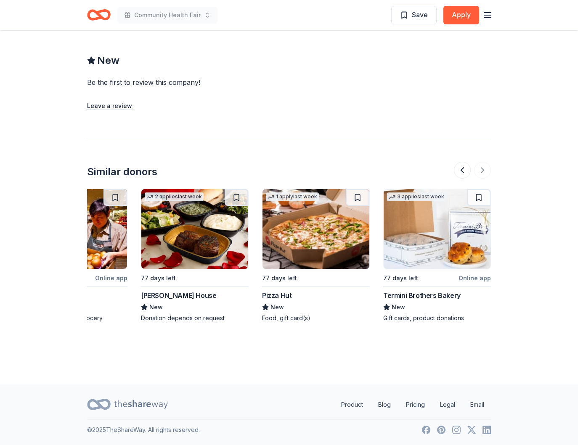
click at [297, 275] on div "77 days left" at bounding box center [315, 278] width 106 height 11
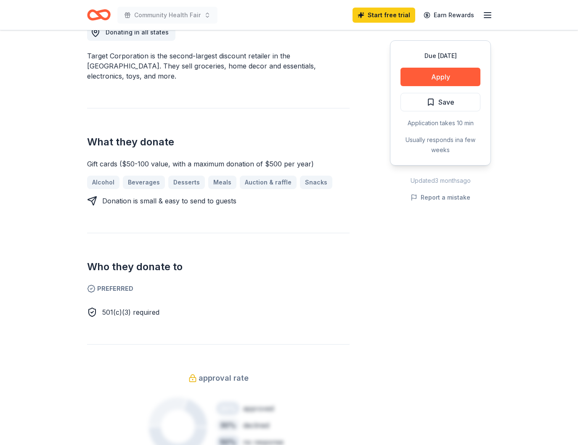
scroll to position [84, 0]
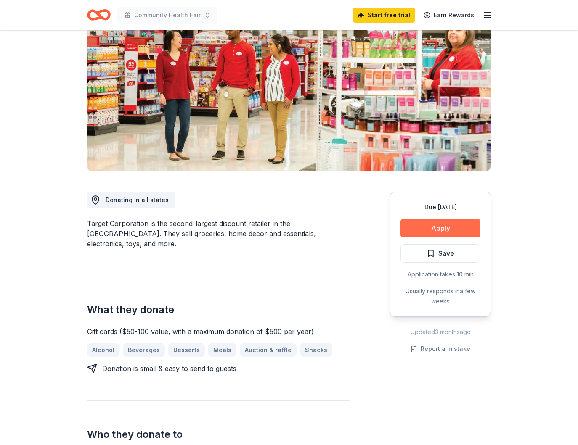
click at [460, 230] on button "Apply" at bounding box center [440, 228] width 80 height 19
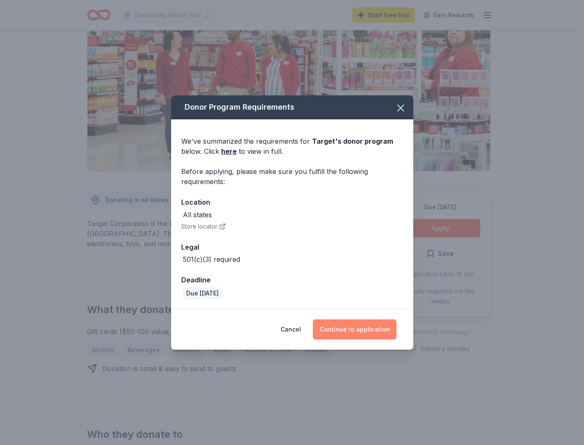
click at [326, 323] on button "Continue to application" at bounding box center [355, 330] width 84 height 20
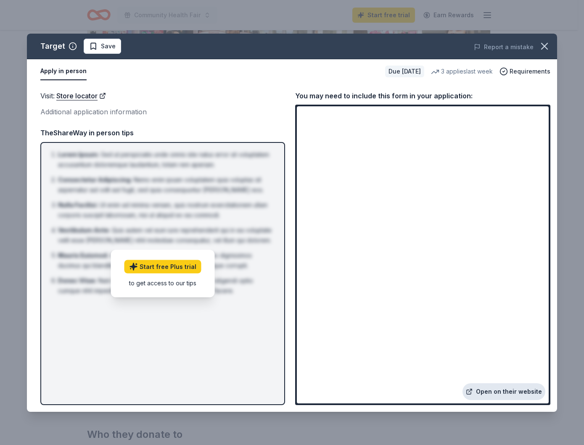
click at [489, 392] on link "Open on their website" at bounding box center [504, 391] width 83 height 17
click at [66, 95] on link "Store locator" at bounding box center [81, 95] width 50 height 11
click at [61, 24] on div "Target Save Report a mistake Apply in person Due in 77 days 3 applies last week…" at bounding box center [292, 222] width 584 height 445
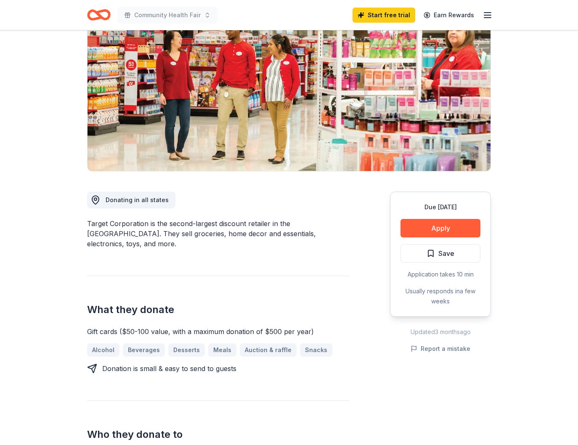
scroll to position [0, 0]
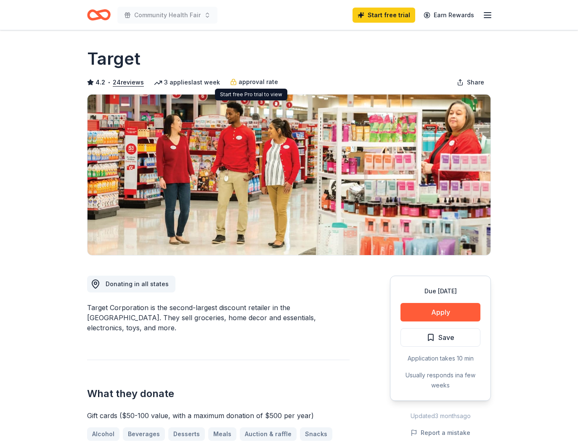
click at [272, 83] on span "approval rate" at bounding box center [258, 82] width 40 height 10
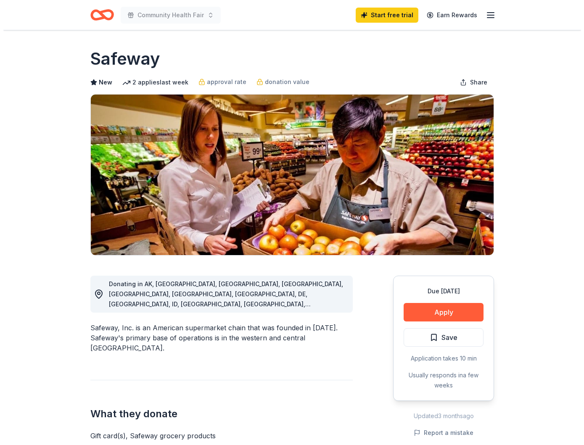
scroll to position [168, 0]
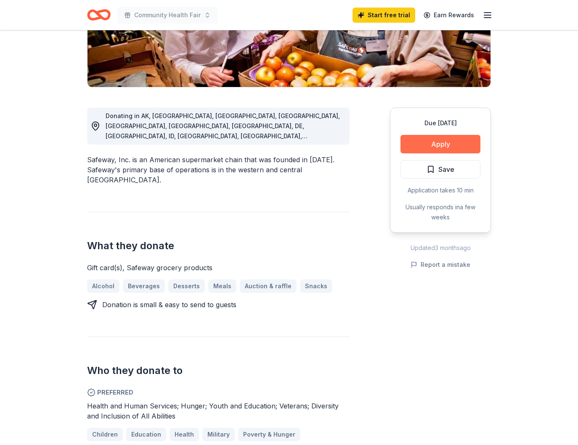
click at [425, 141] on button "Apply" at bounding box center [440, 144] width 80 height 19
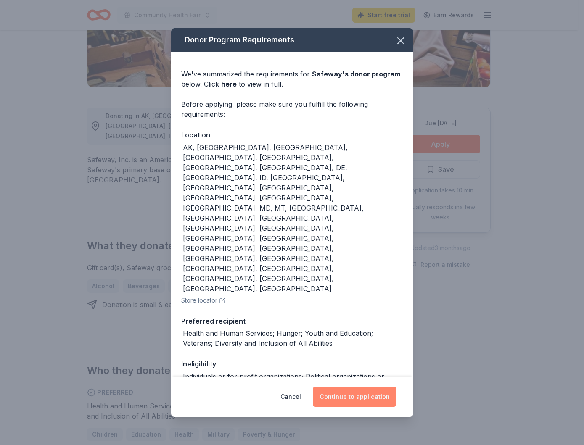
click at [340, 393] on button "Continue to application" at bounding box center [355, 397] width 84 height 20
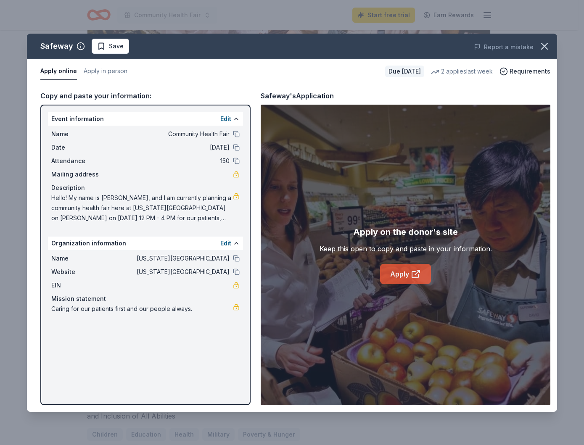
click at [413, 279] on icon at bounding box center [416, 274] width 10 height 10
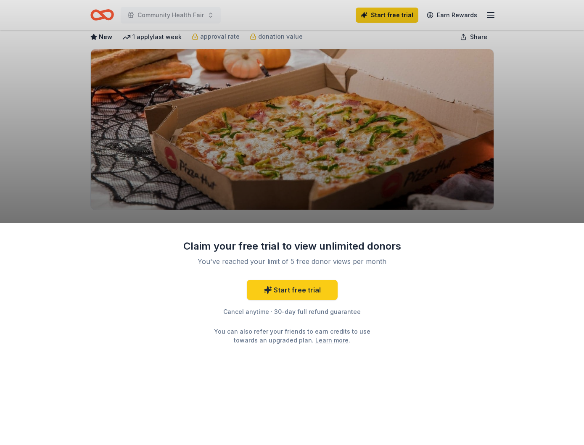
scroll to position [84, 0]
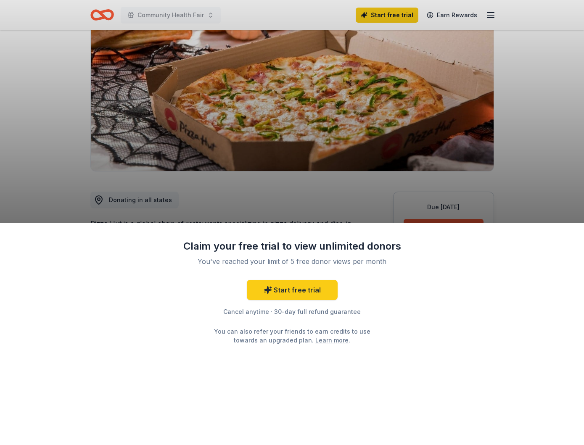
click at [388, 197] on div "Claim your free trial to view unlimited donors You've reached your limit of 5 f…" at bounding box center [292, 222] width 584 height 445
click at [315, 197] on div "Claim your free trial to view unlimited donors You've reached your limit of 5 f…" at bounding box center [292, 222] width 584 height 445
click at [325, 231] on div "Claim your free trial to view unlimited donors You've reached your limit of 5 f…" at bounding box center [292, 334] width 584 height 223
click at [439, 226] on div "Claim your free trial to view unlimited donors You've reached your limit of 5 f…" at bounding box center [292, 334] width 584 height 223
click at [438, 222] on div "Claim your free trial to view unlimited donors You've reached your limit of 5 f…" at bounding box center [292, 222] width 584 height 445
